Goal: Transaction & Acquisition: Purchase product/service

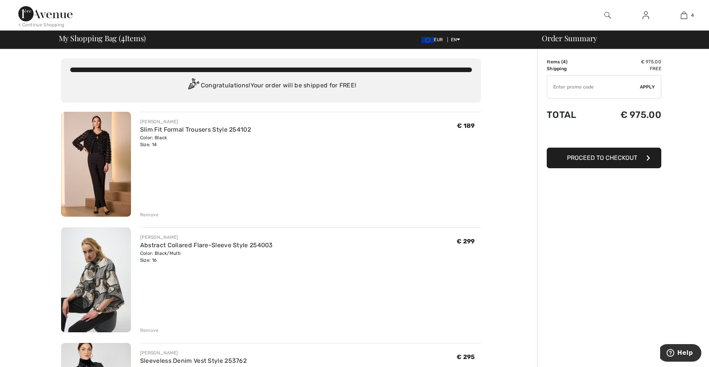
click at [582, 84] on input "TEXT" at bounding box center [593, 87] width 93 height 23
click at [28, 9] on img at bounding box center [45, 13] width 54 height 15
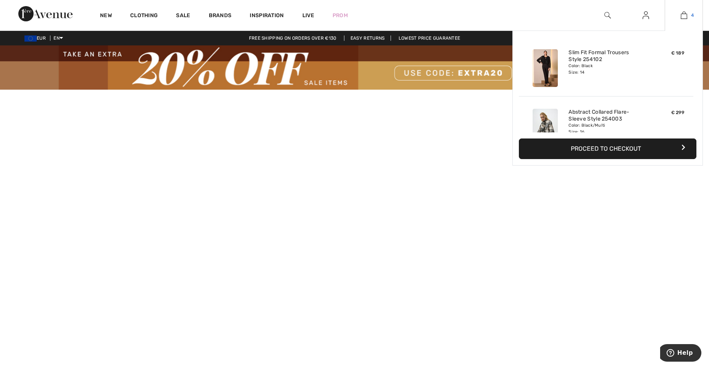
click at [686, 14] on img at bounding box center [683, 15] width 6 height 9
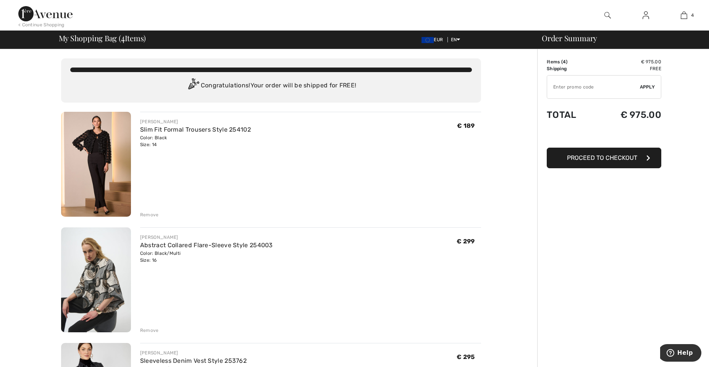
click at [562, 91] on input "TEXT" at bounding box center [593, 87] width 93 height 23
type input "EXTRA20"
click at [648, 87] on span "Apply" at bounding box center [647, 87] width 15 height 7
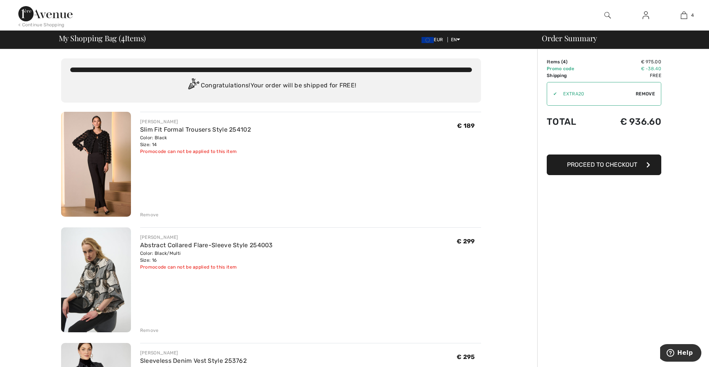
click at [143, 217] on div "Remove" at bounding box center [149, 214] width 19 height 7
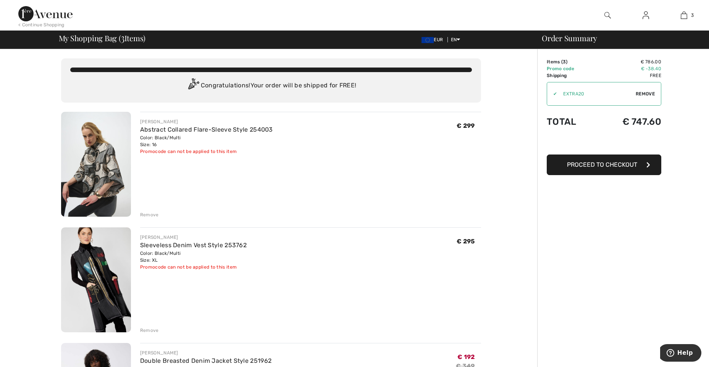
click at [155, 333] on div "Remove" at bounding box center [149, 330] width 19 height 7
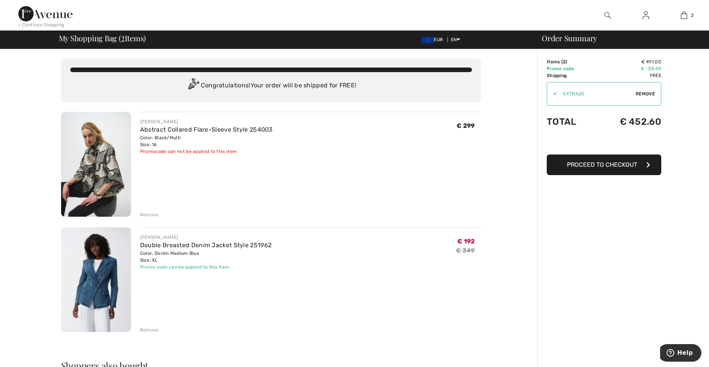
click at [111, 178] on img at bounding box center [96, 164] width 70 height 105
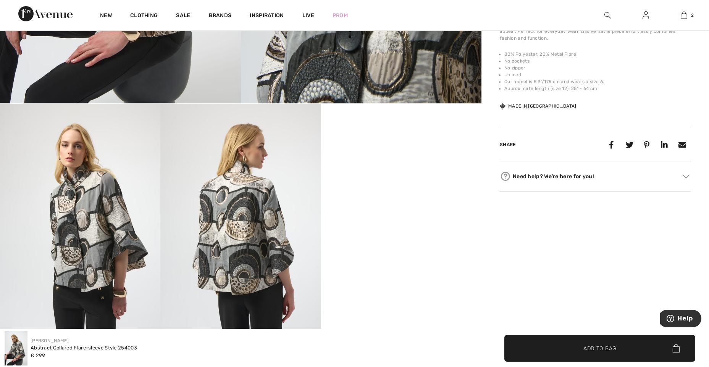
scroll to position [305, 0]
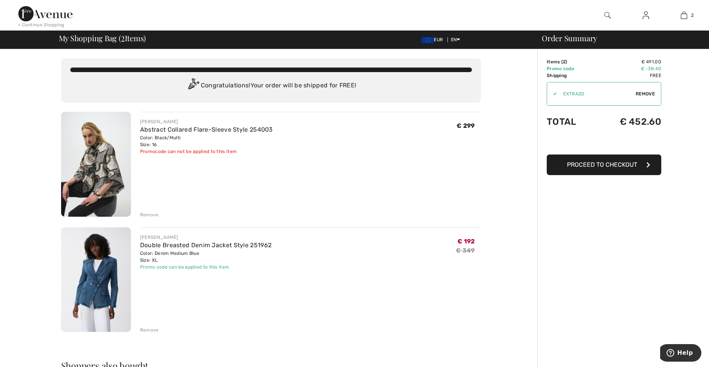
click at [152, 216] on div "Remove" at bounding box center [149, 214] width 19 height 7
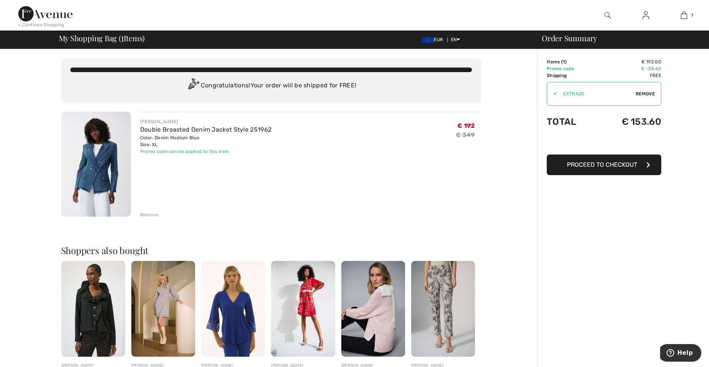
click at [597, 167] on span "Proceed to Checkout" at bounding box center [602, 164] width 70 height 7
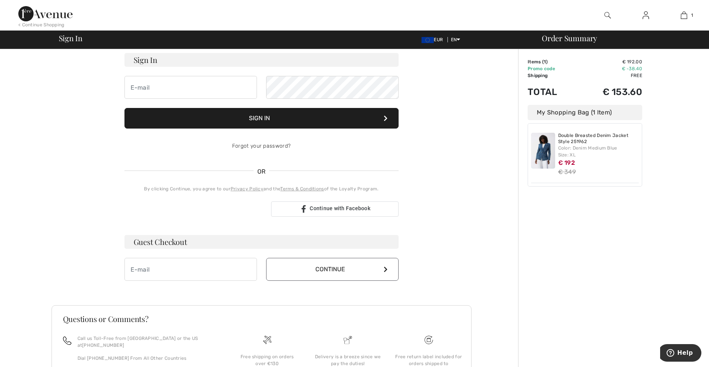
scroll to position [36, 0]
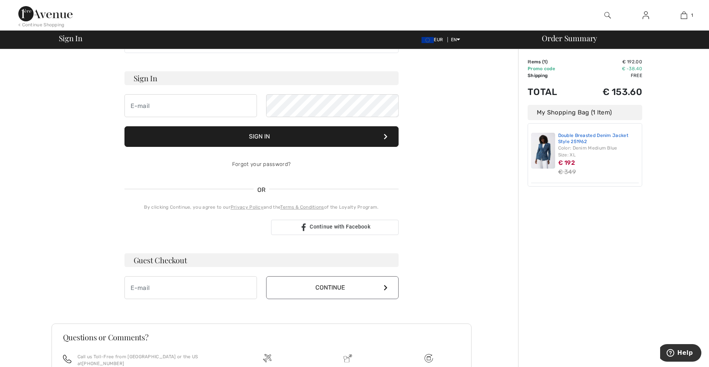
click at [577, 136] on link "Double Breasted Denim Jacket Style 251962" at bounding box center [598, 139] width 81 height 12
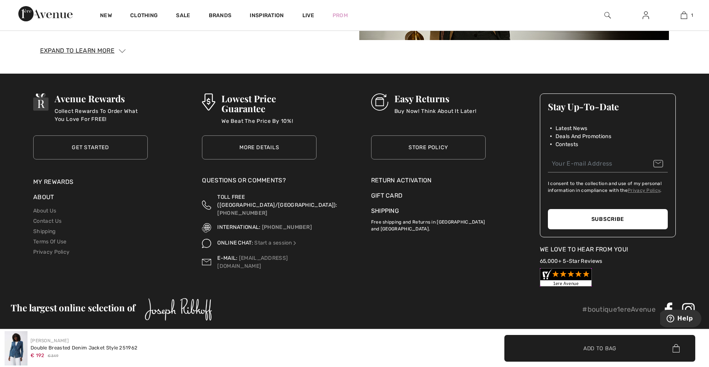
scroll to position [1834, 0]
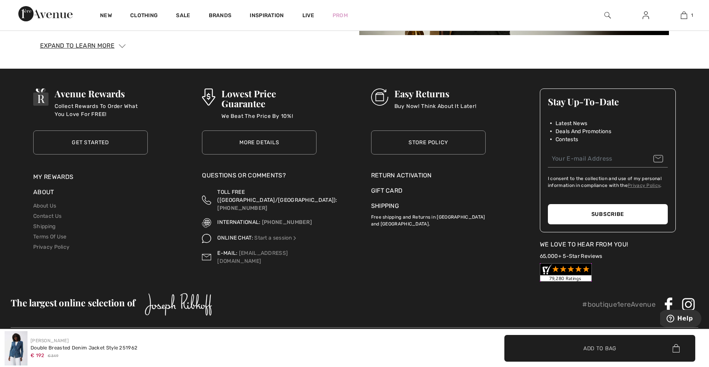
click at [382, 207] on link "Shipping" at bounding box center [385, 205] width 28 height 7
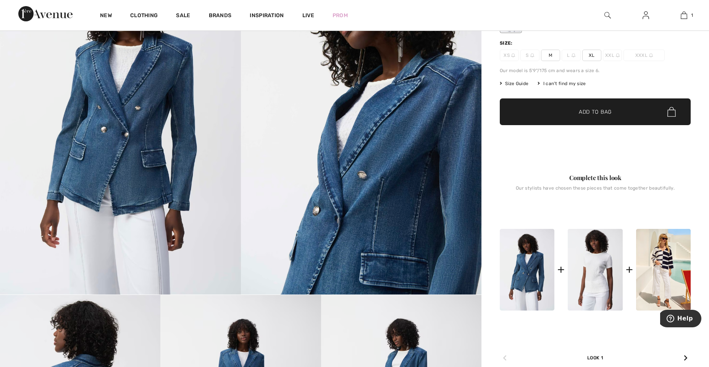
scroll to position [31, 0]
